Goal: Task Accomplishment & Management: Use online tool/utility

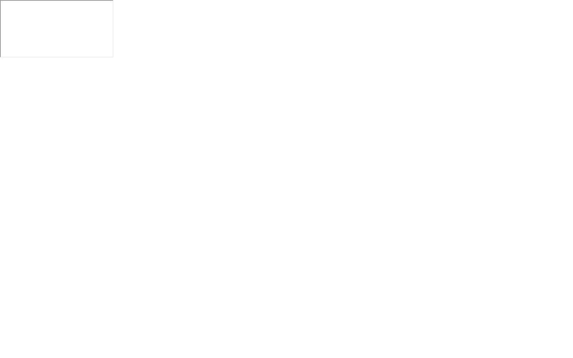
click img
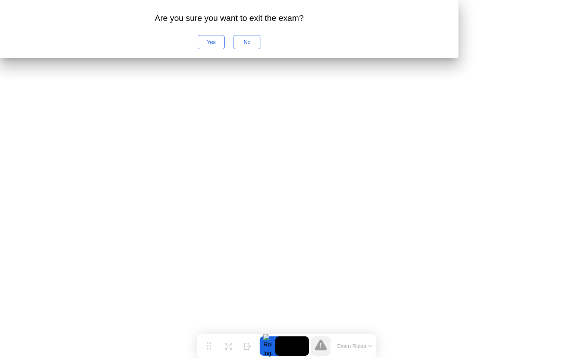
click at [258, 45] on div "No" at bounding box center [247, 42] width 22 height 6
click at [368, 349] on button "Exam Rules" at bounding box center [355, 346] width 40 height 7
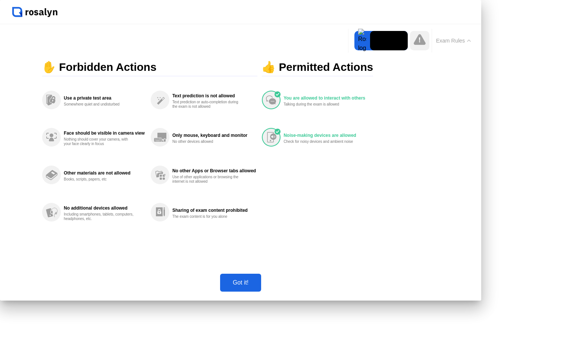
click at [259, 286] on div "Got it!" at bounding box center [240, 282] width 37 height 7
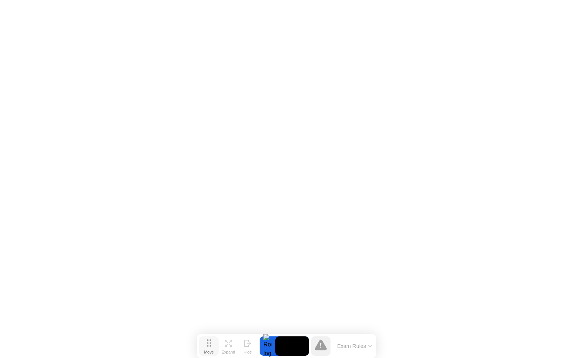
click at [207, 344] on icon at bounding box center [209, 342] width 4 height 7
click at [322, 348] on icon at bounding box center [321, 344] width 12 height 11
click at [319, 347] on icon at bounding box center [321, 344] width 12 height 11
click at [564, 7] on img at bounding box center [558, 9] width 19 height 6
